Goal: Information Seeking & Learning: Check status

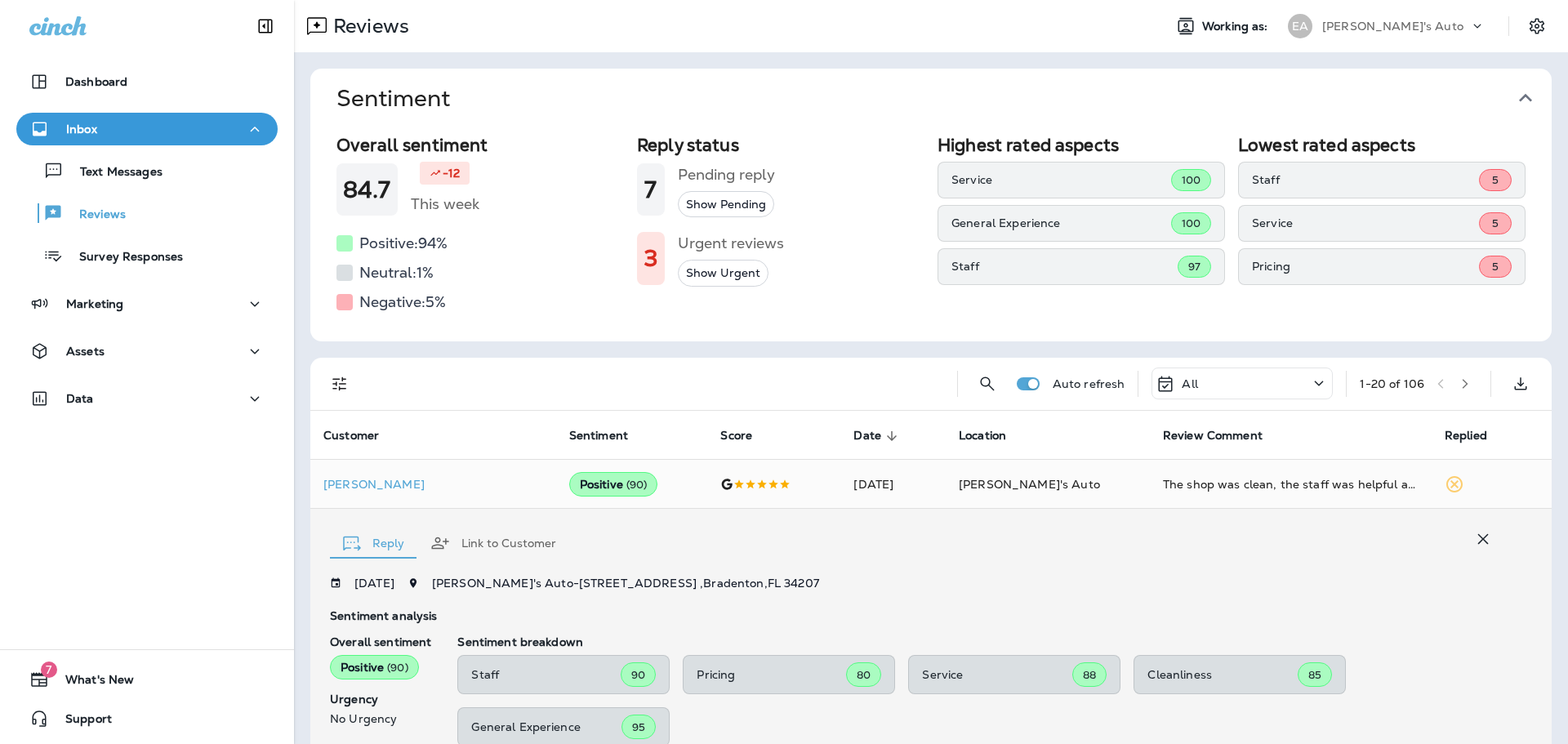
scroll to position [284, 0]
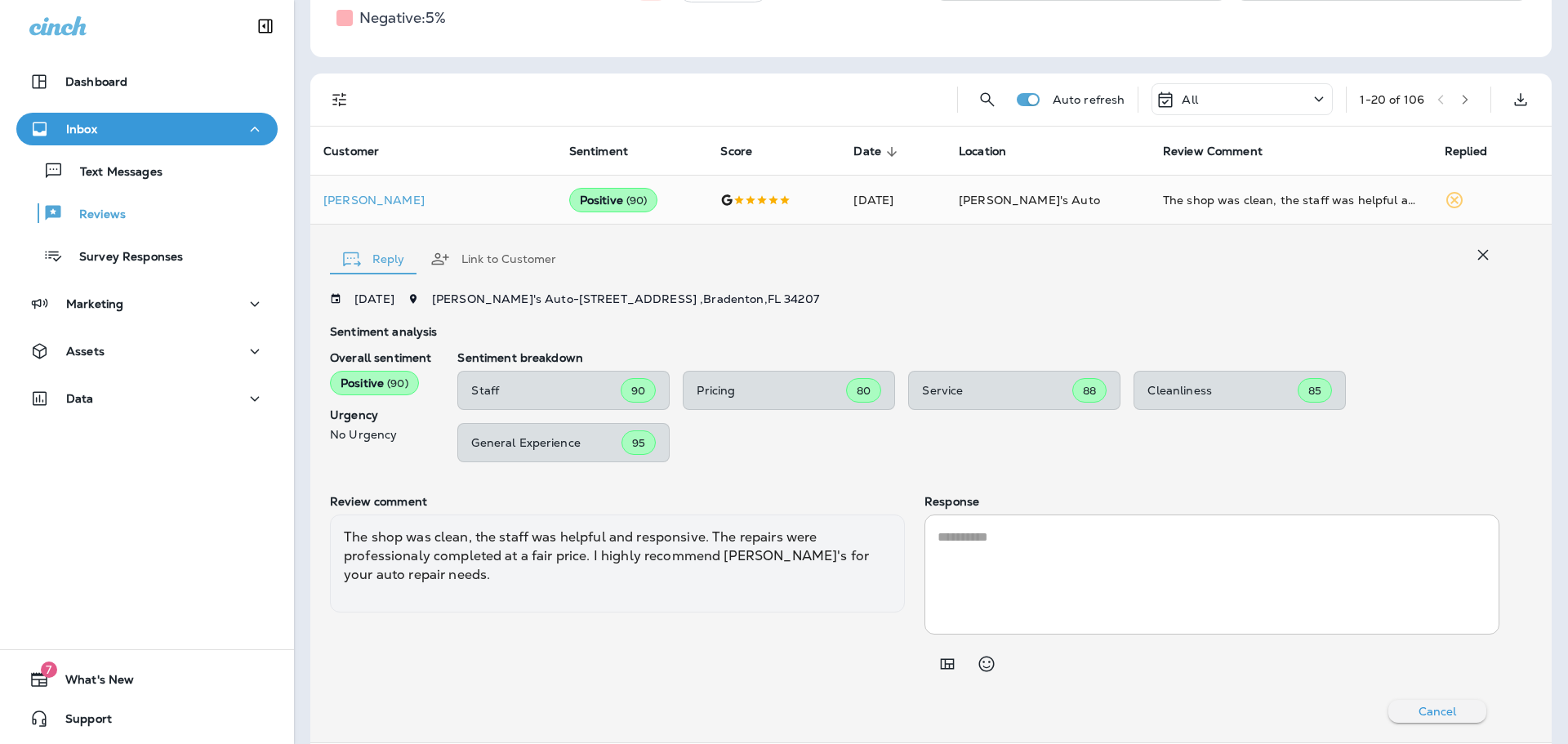
click at [899, 57] on div "Sentiment Overall sentiment 84.7 -12 This week Positive: 94 % Neutral: 1 % Nega…" at bounding box center [930, 729] width 1274 height 1922
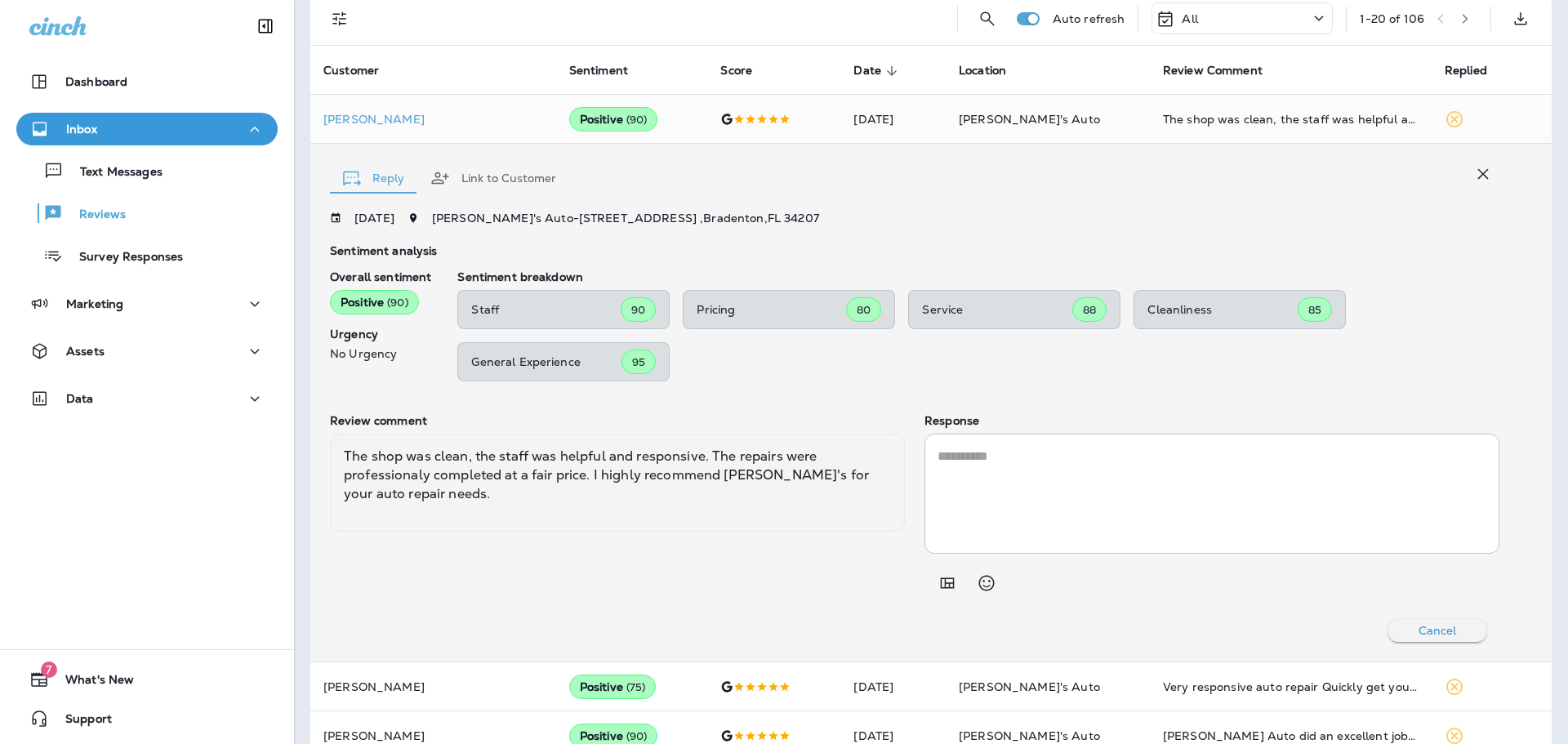
scroll to position [366, 0]
click at [1478, 164] on icon "button" at bounding box center [1483, 173] width 19 height 19
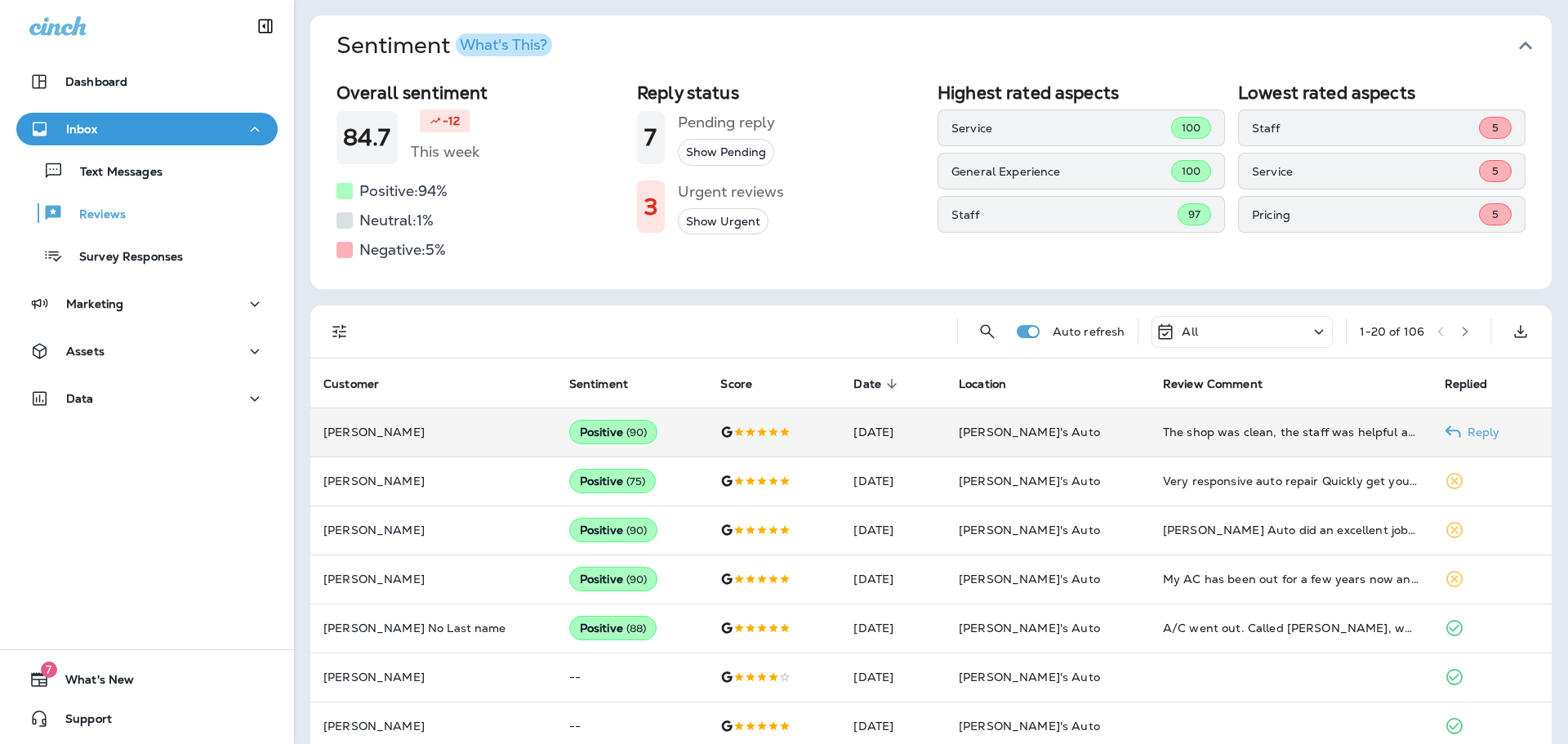
scroll to position [81, 0]
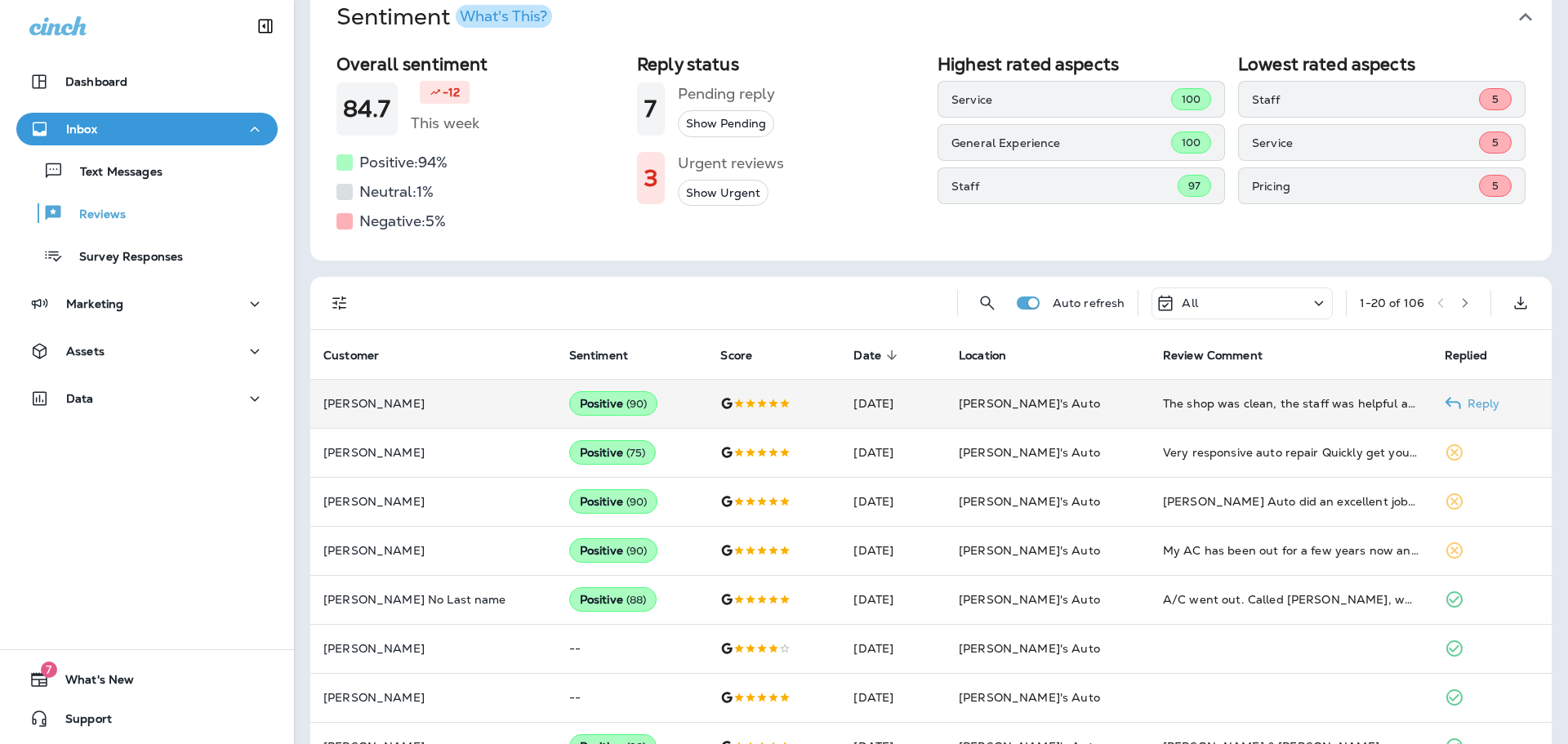
click at [462, 410] on p "[PERSON_NAME]" at bounding box center [433, 404] width 220 height 13
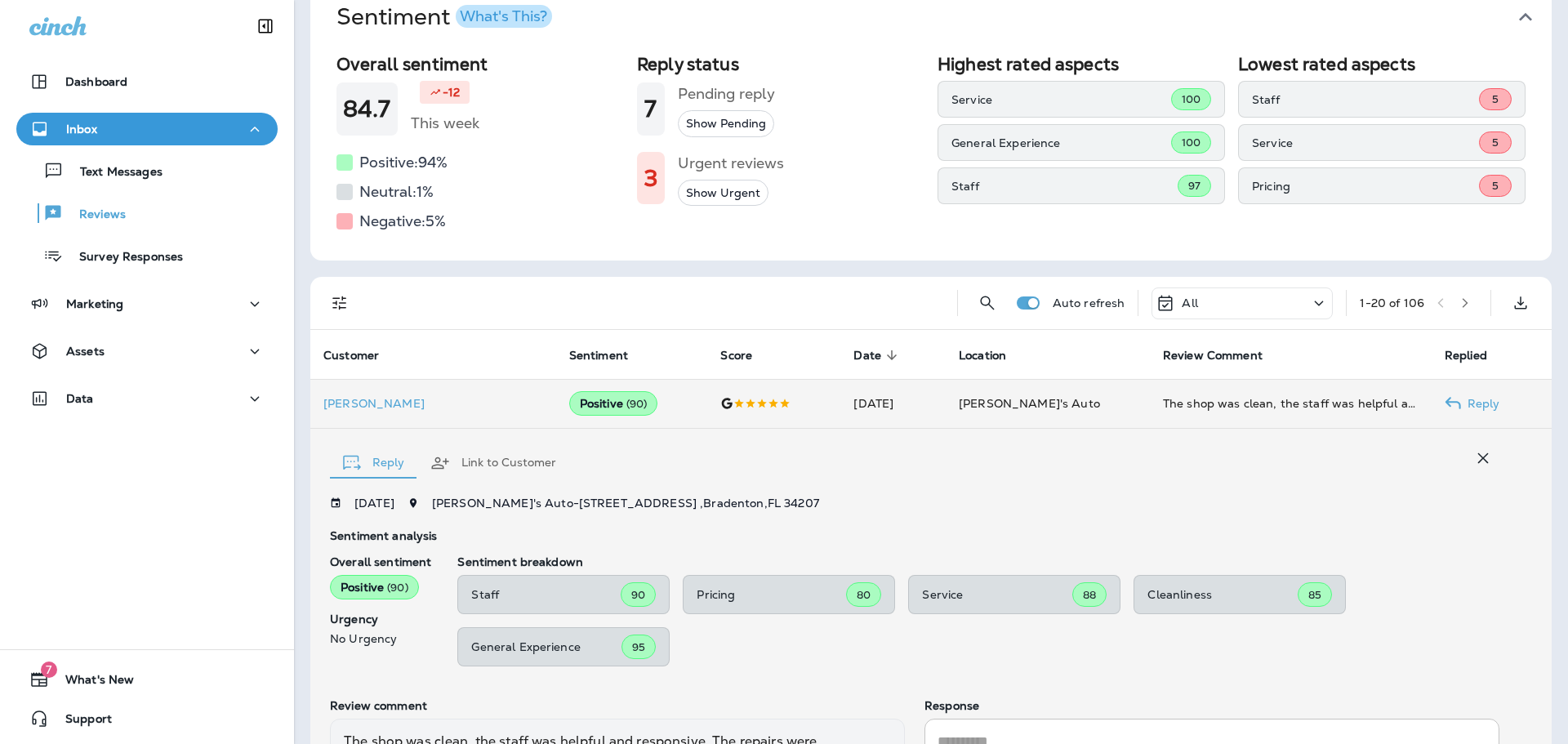
scroll to position [284, 0]
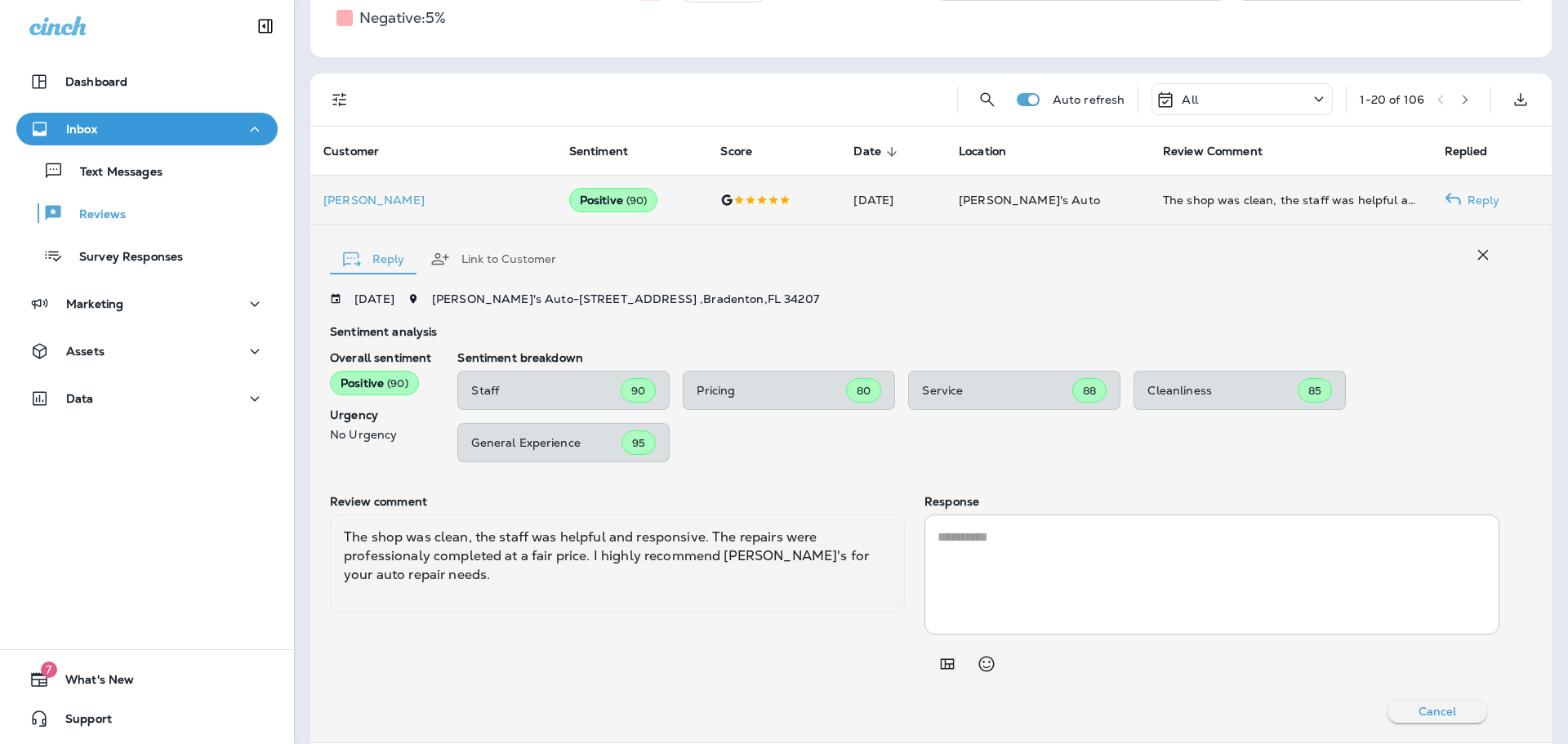
click at [453, 189] on td "[PERSON_NAME]" at bounding box center [433, 200] width 246 height 49
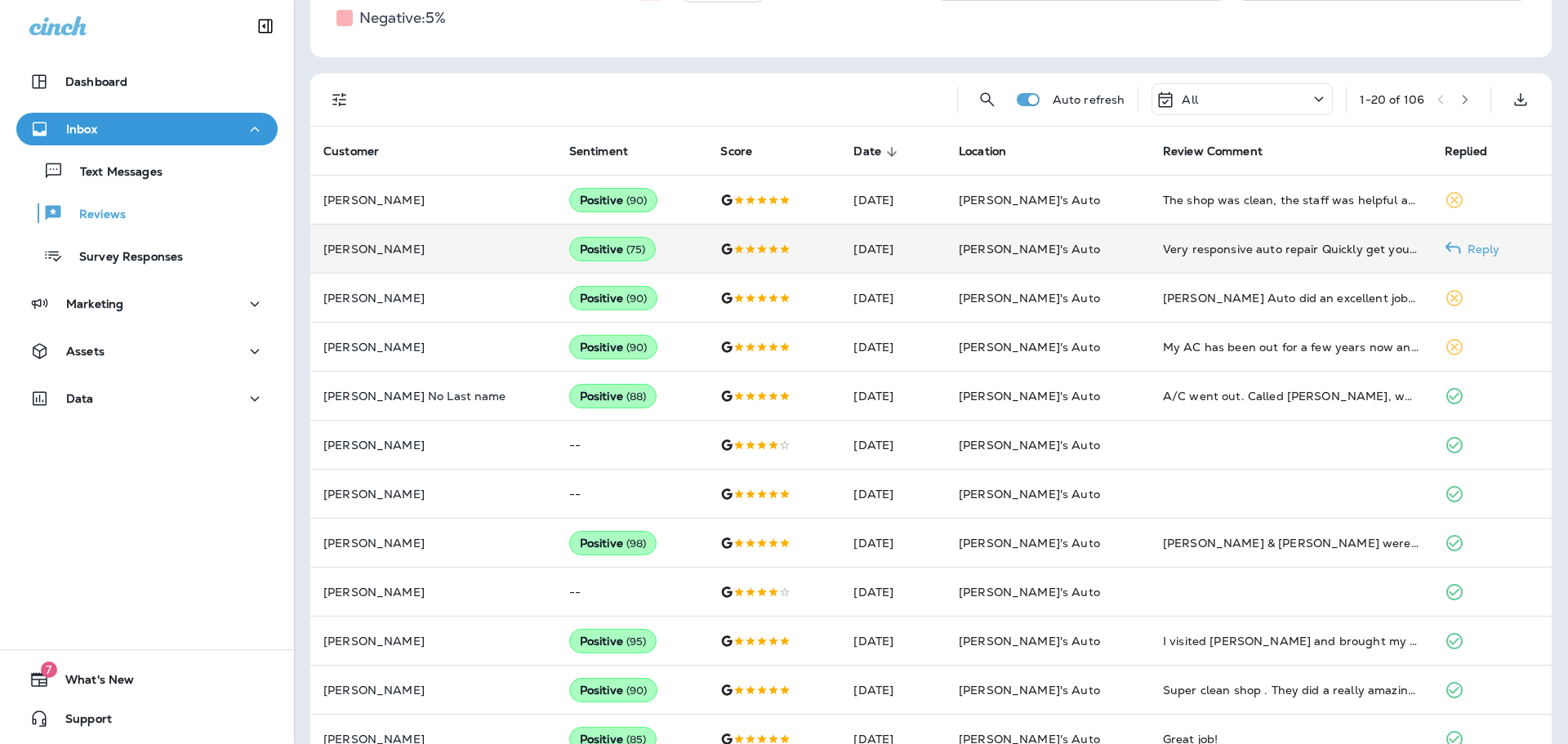
click at [634, 244] on td "Positive ( 75 )" at bounding box center [632, 249] width 152 height 49
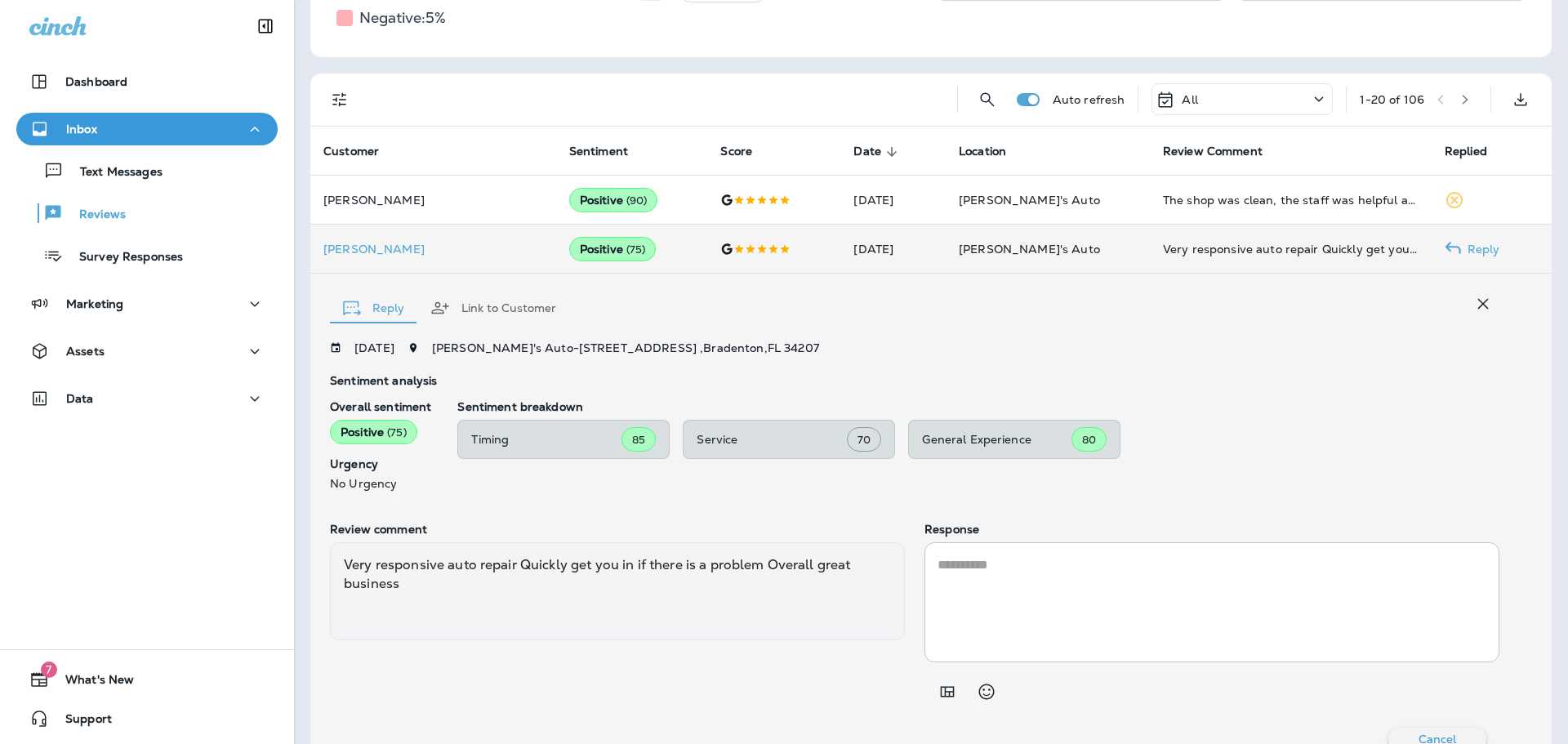
scroll to position [311, 0]
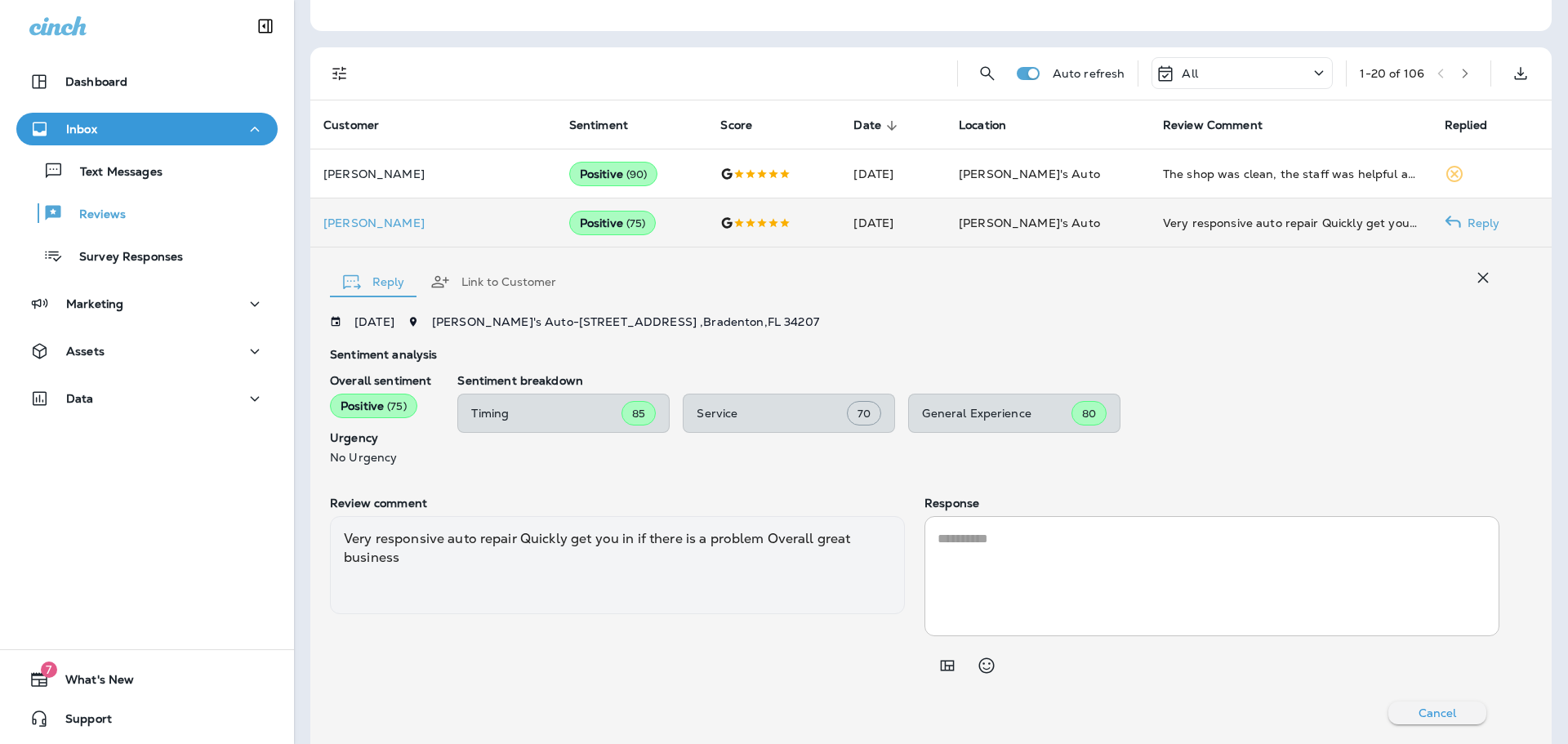
click at [471, 232] on td "[PERSON_NAME]" at bounding box center [433, 223] width 246 height 49
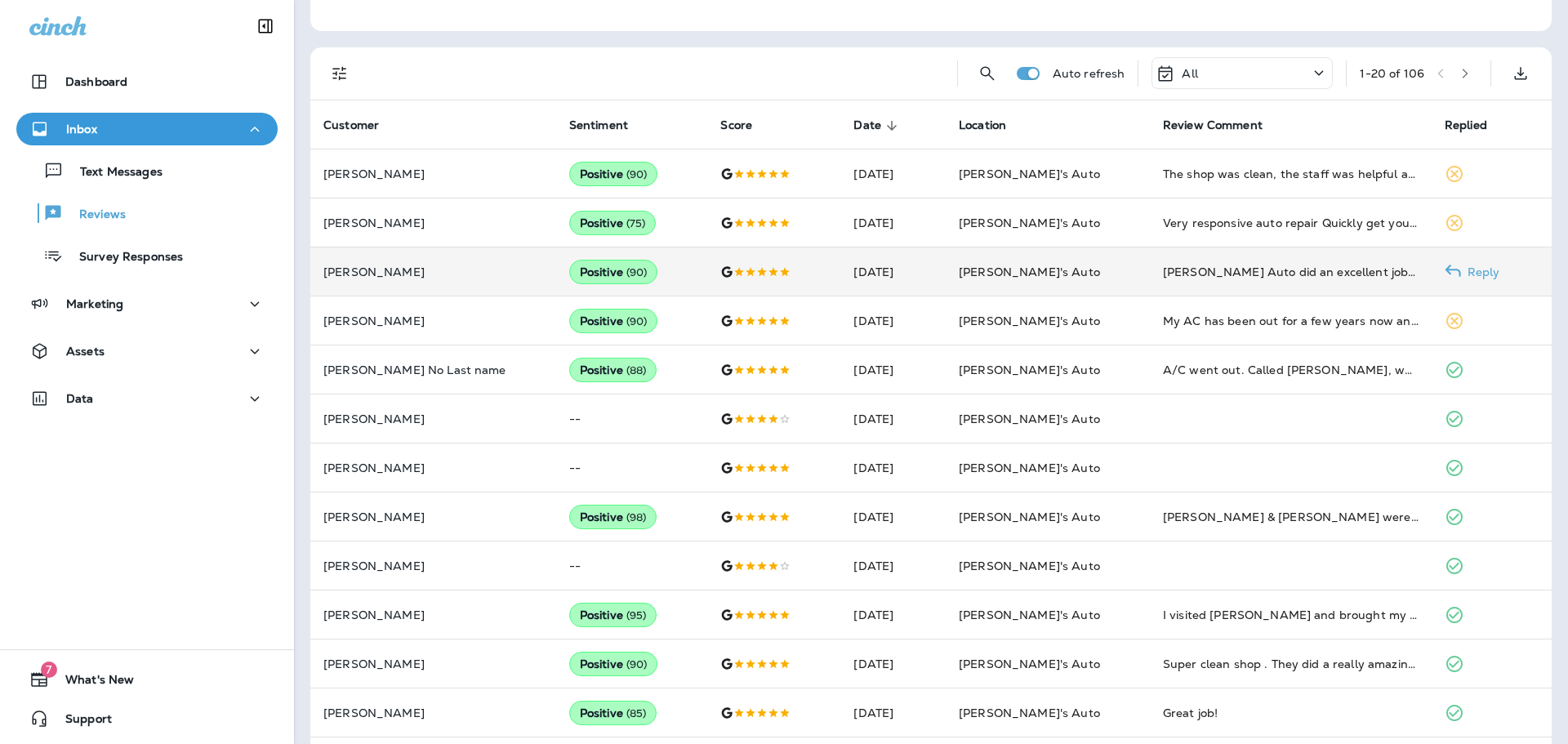
click at [461, 274] on p "[PERSON_NAME]" at bounding box center [433, 273] width 220 height 13
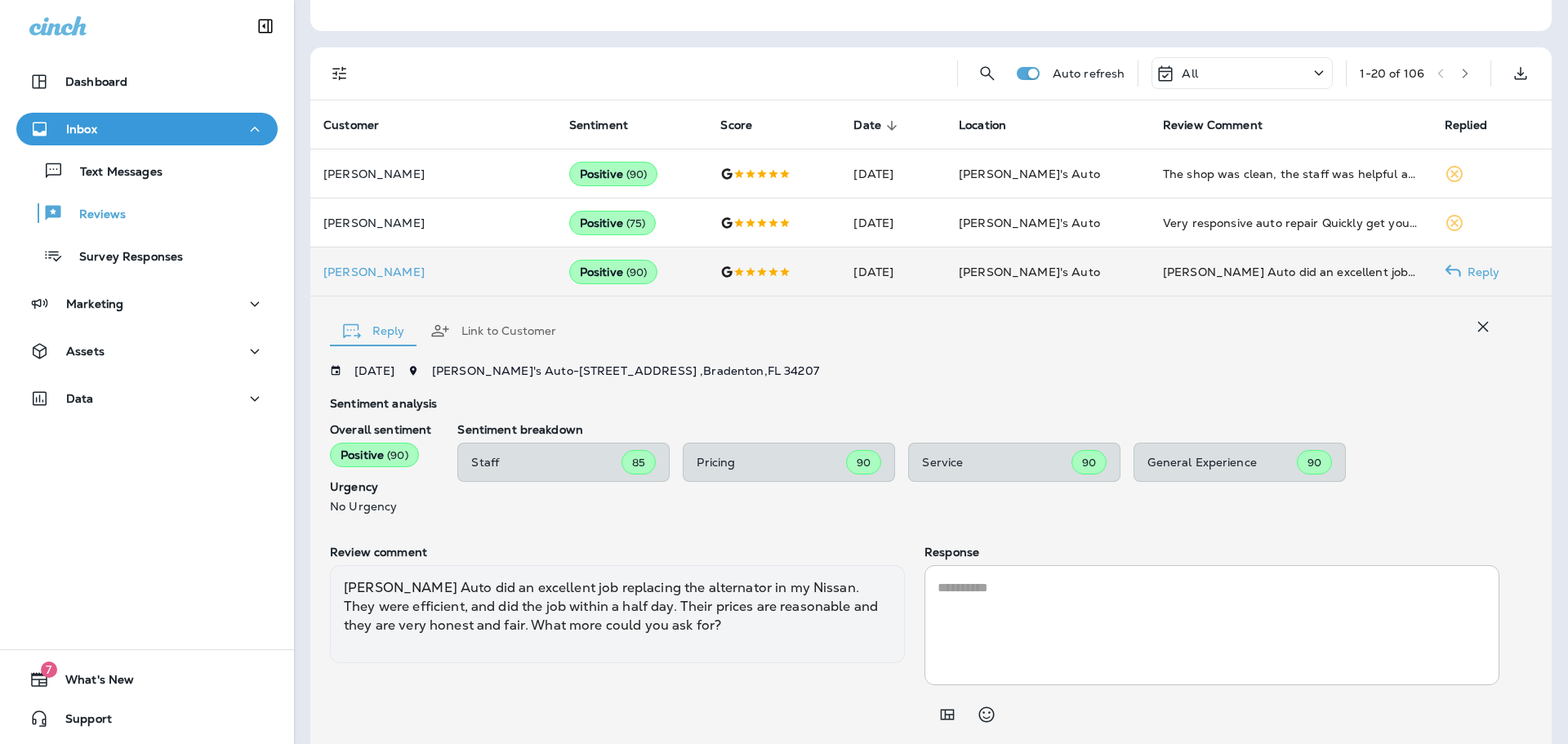
scroll to position [360, 0]
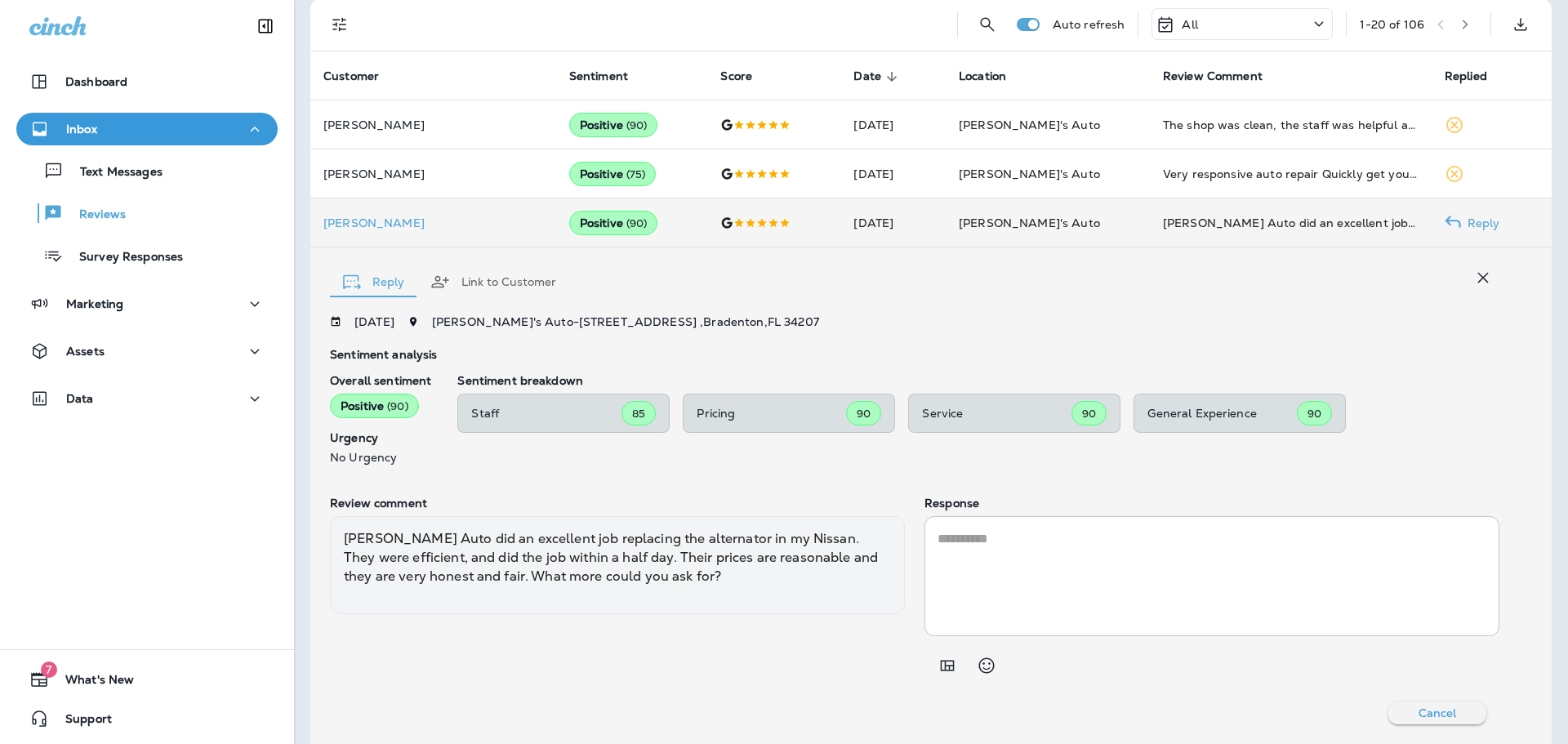
click at [464, 215] on td "[PERSON_NAME]" at bounding box center [433, 223] width 246 height 49
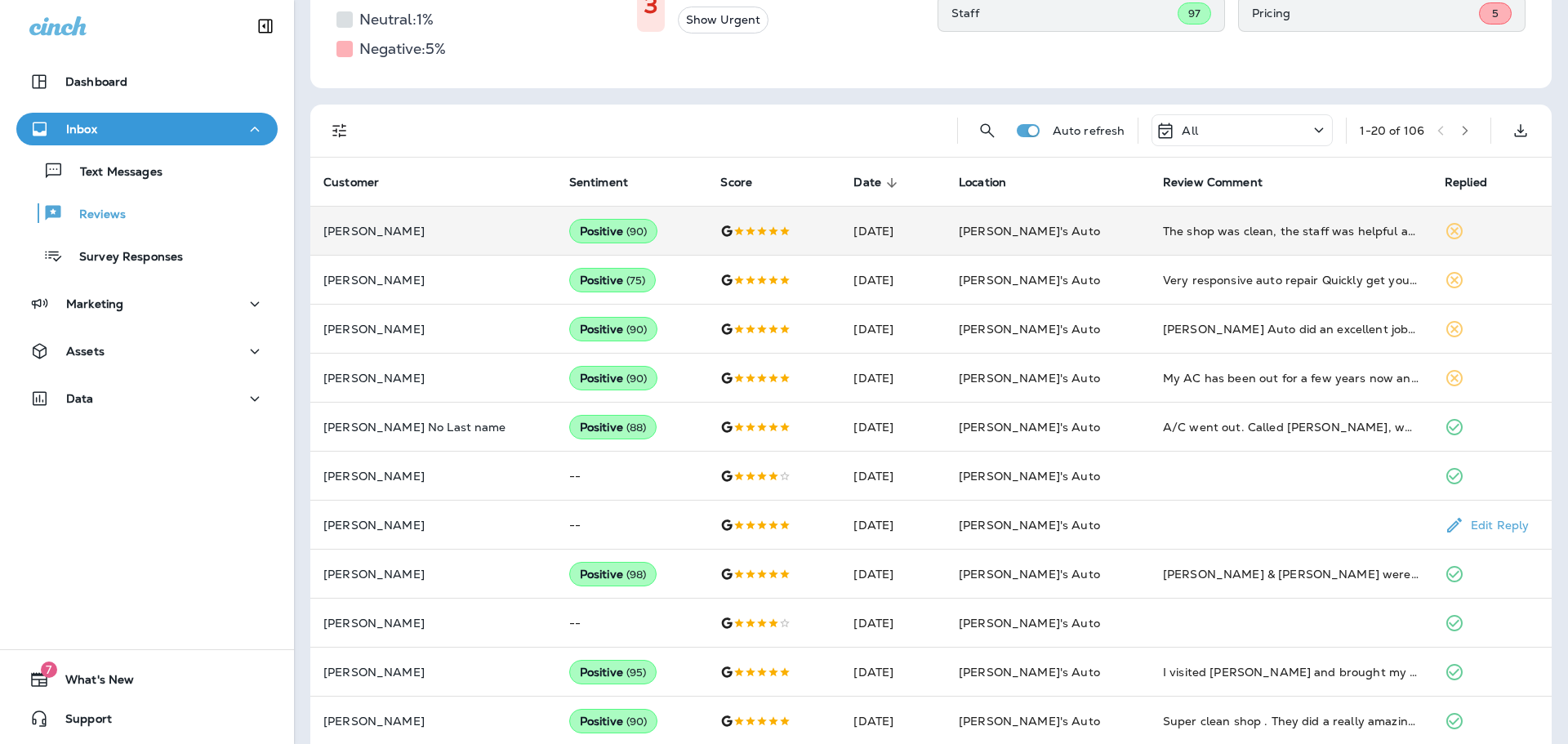
scroll to position [115, 0]
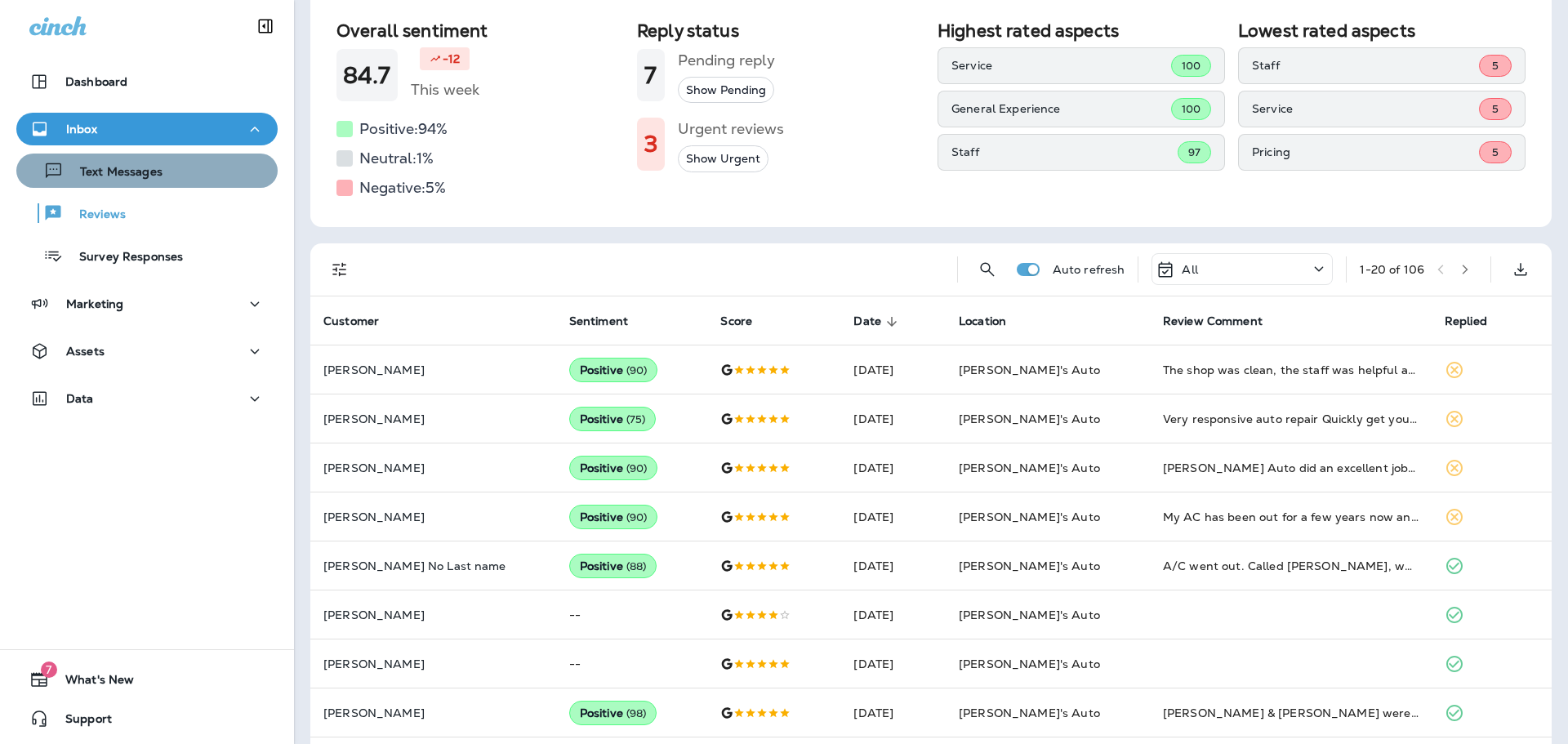
click at [161, 170] on div "Text Messages" at bounding box center [147, 171] width 249 height 25
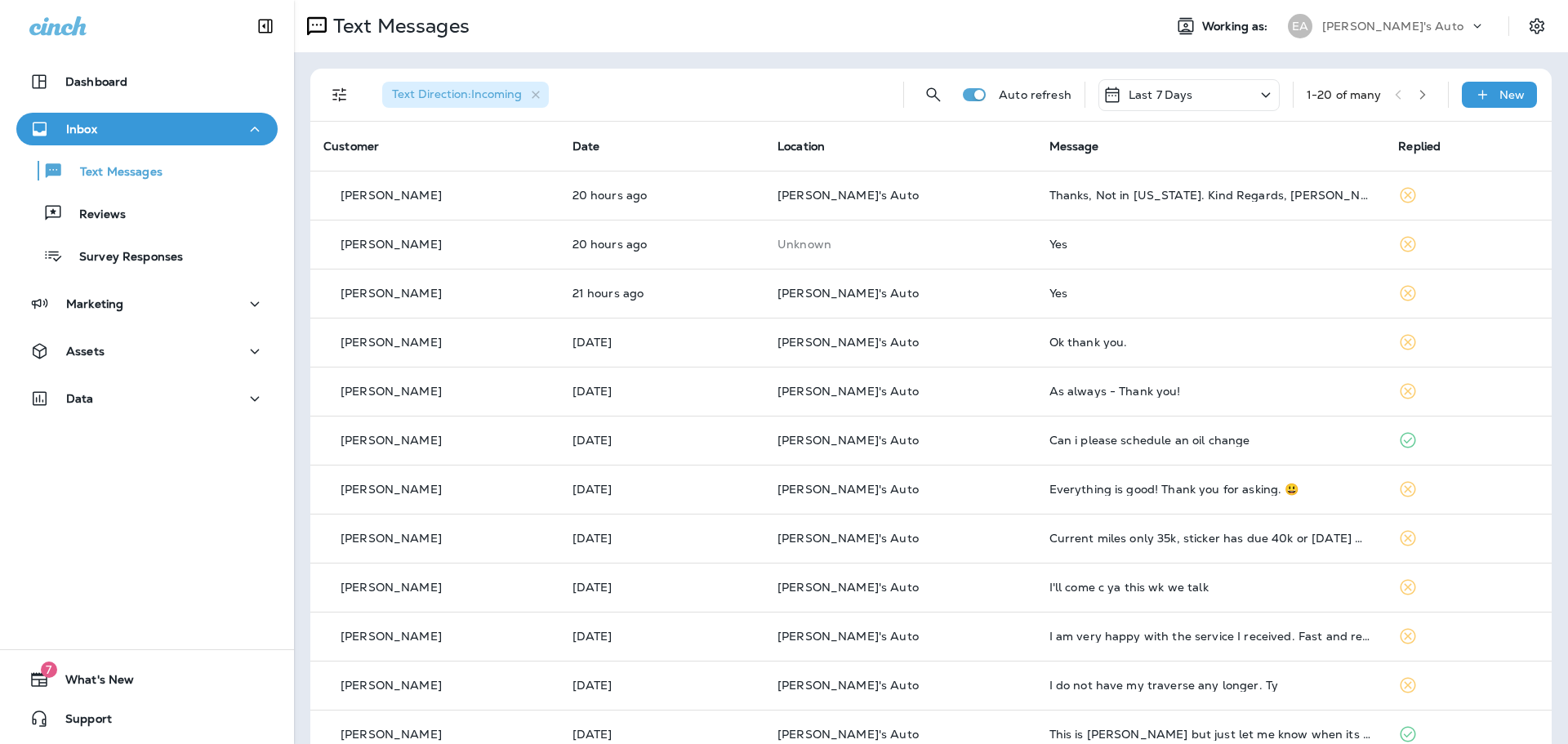
click at [744, 64] on div "Text Direction : Incoming Auto refresh Last 7 Days 1 - 20 of many New Customer …" at bounding box center [930, 610] width 1274 height 1116
click at [125, 166] on p "Text Messages" at bounding box center [113, 173] width 98 height 15
click at [646, 58] on div "Text Direction : Incoming Auto refresh Last 7 Days 1 - 20 of many New Customer …" at bounding box center [930, 610] width 1274 height 1116
click at [1105, 61] on div "Text Direction : Incoming Auto refresh Last 7 Days 1 - 20 of many New Customer …" at bounding box center [930, 610] width 1274 height 1116
click at [1355, 55] on div "Text Direction : Incoming Auto refresh Last 7 Days 1 - 20 of many New Customer …" at bounding box center [930, 610] width 1274 height 1116
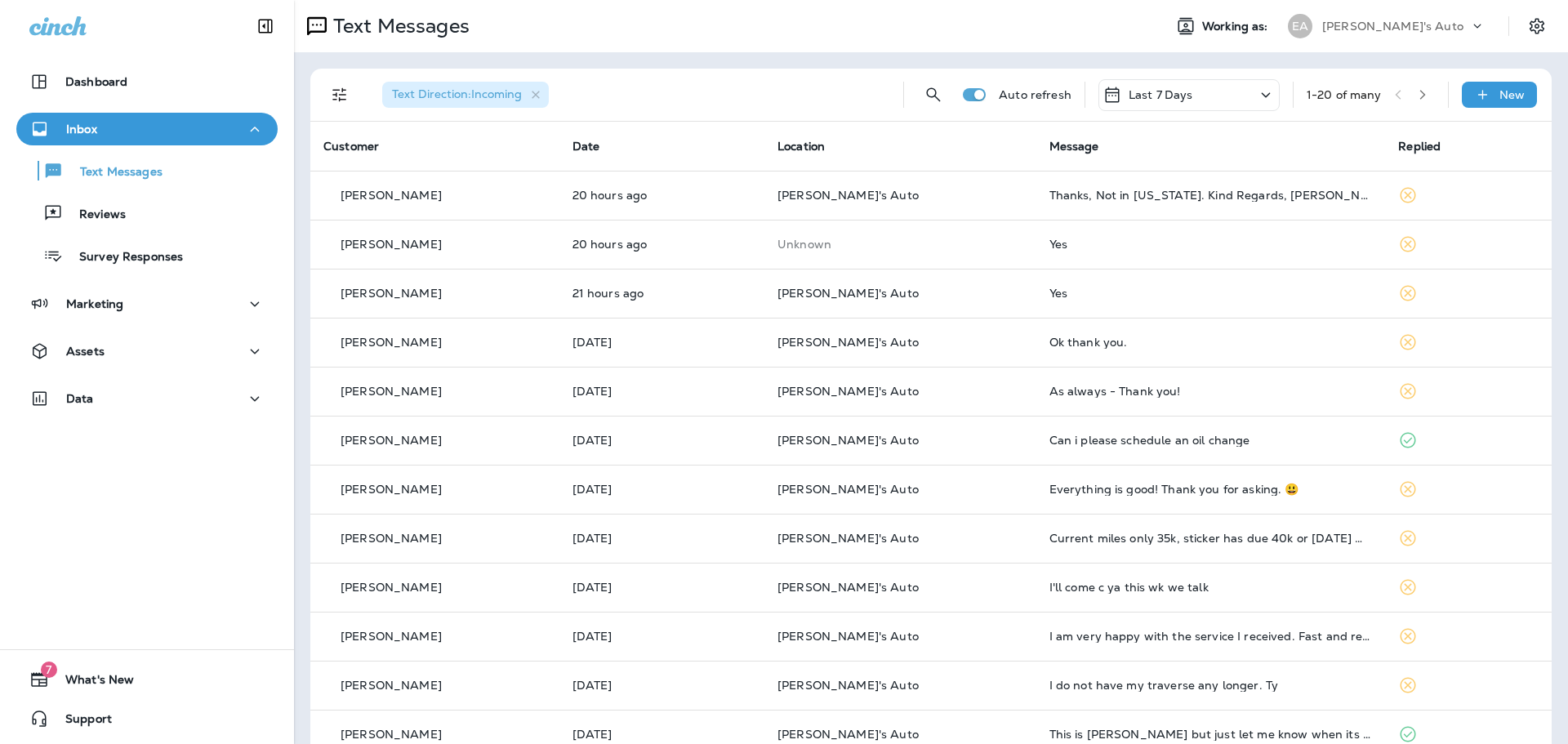
click at [364, 10] on div "Text Messages" at bounding box center [381, 26] width 176 height 33
click at [446, 19] on p "Text Messages" at bounding box center [398, 27] width 142 height 25
click at [756, 54] on div "Text Direction : Incoming Auto refresh Last 7 Days 1 - 20 of many New Customer …" at bounding box center [930, 610] width 1274 height 1116
click at [675, 87] on div "Text Direction : Incoming" at bounding box center [629, 95] width 521 height 53
